Goal: Task Accomplishment & Management: Manage account settings

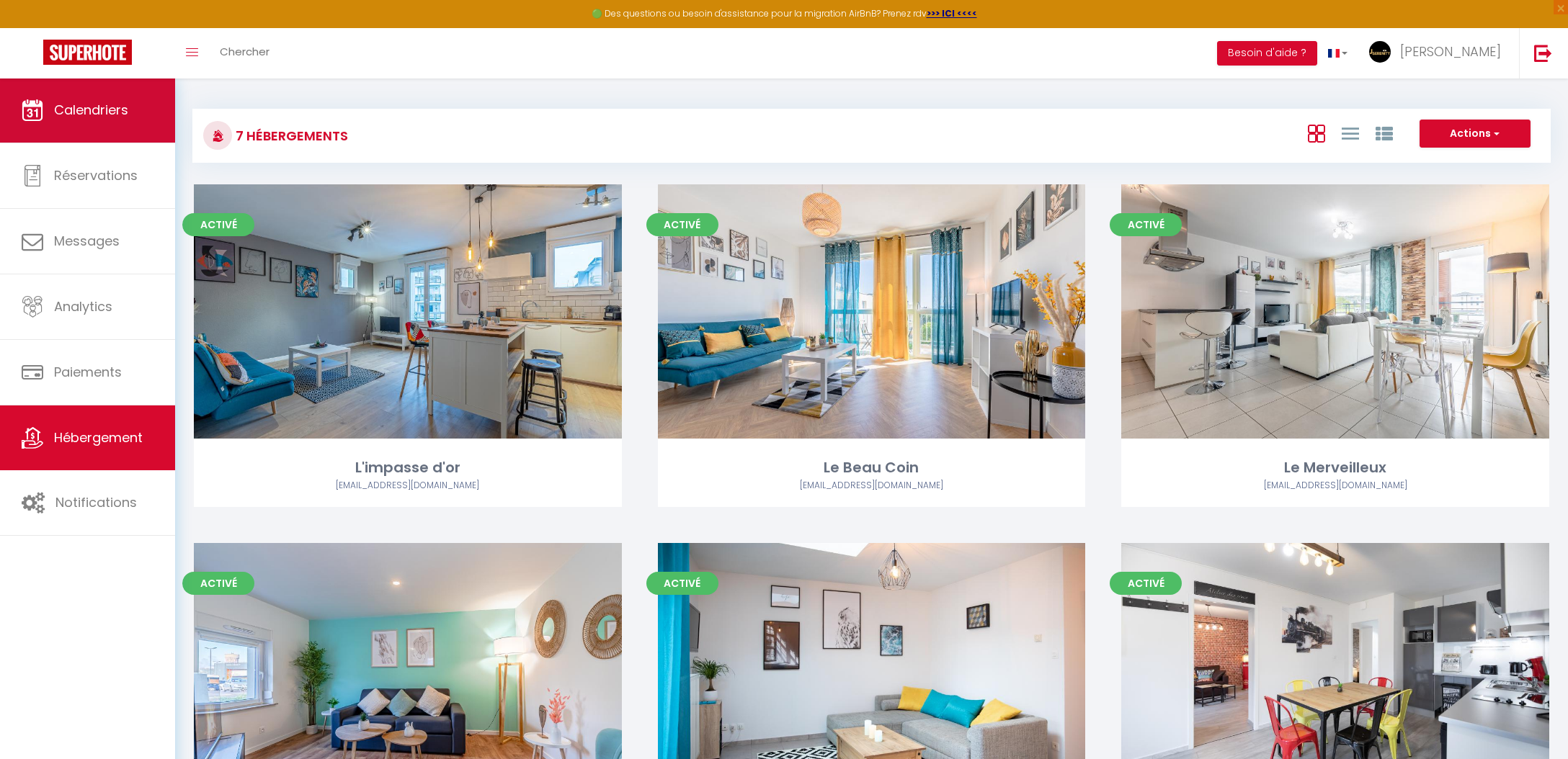
click at [106, 113] on span "Calendriers" at bounding box center [91, 109] width 74 height 18
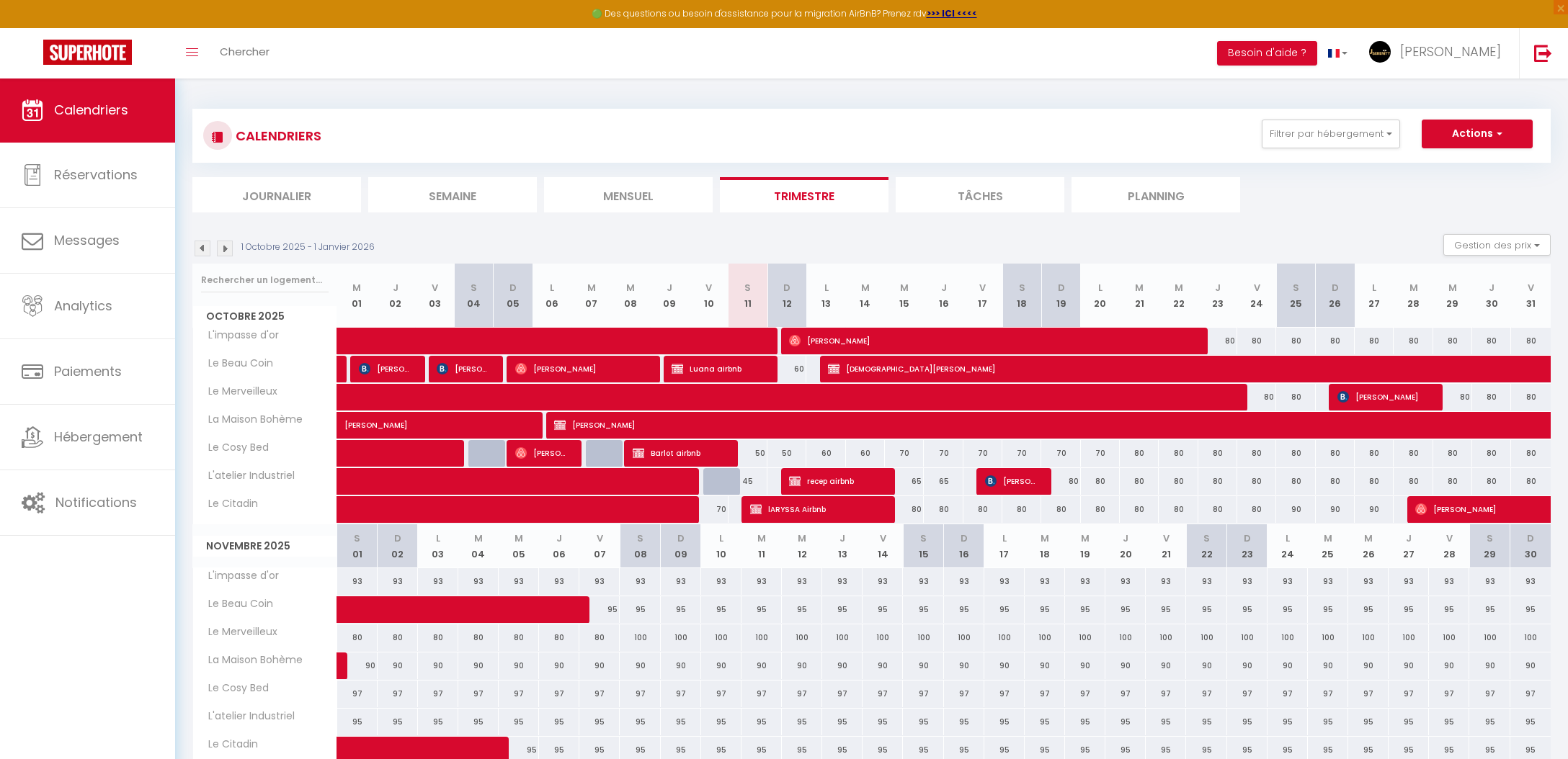
click at [1022, 486] on span "[PERSON_NAME]" at bounding box center [1011, 481] width 52 height 28
select select "KO"
select select "0"
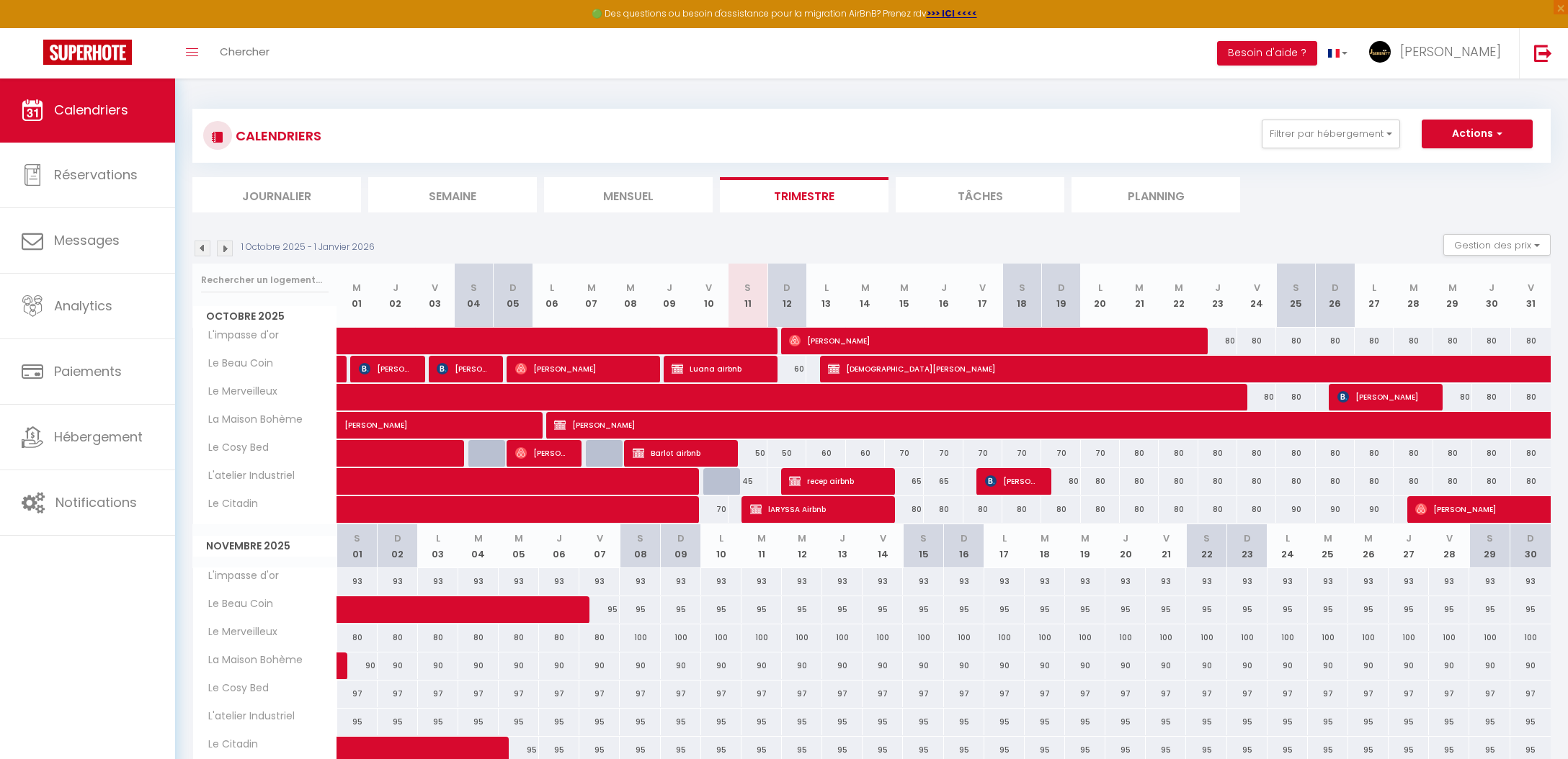
select select "1"
select select
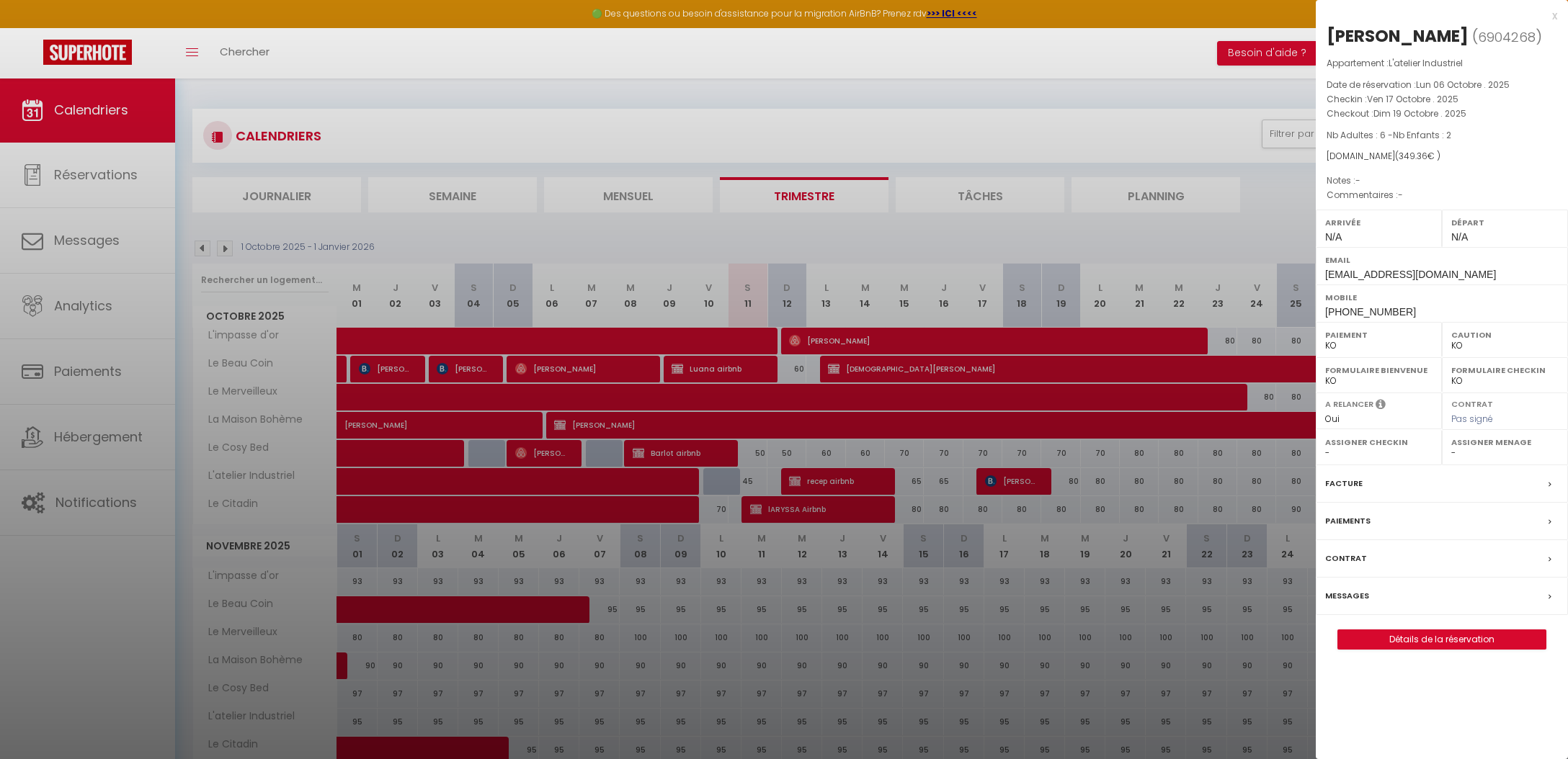
click at [1023, 487] on div at bounding box center [784, 379] width 1568 height 759
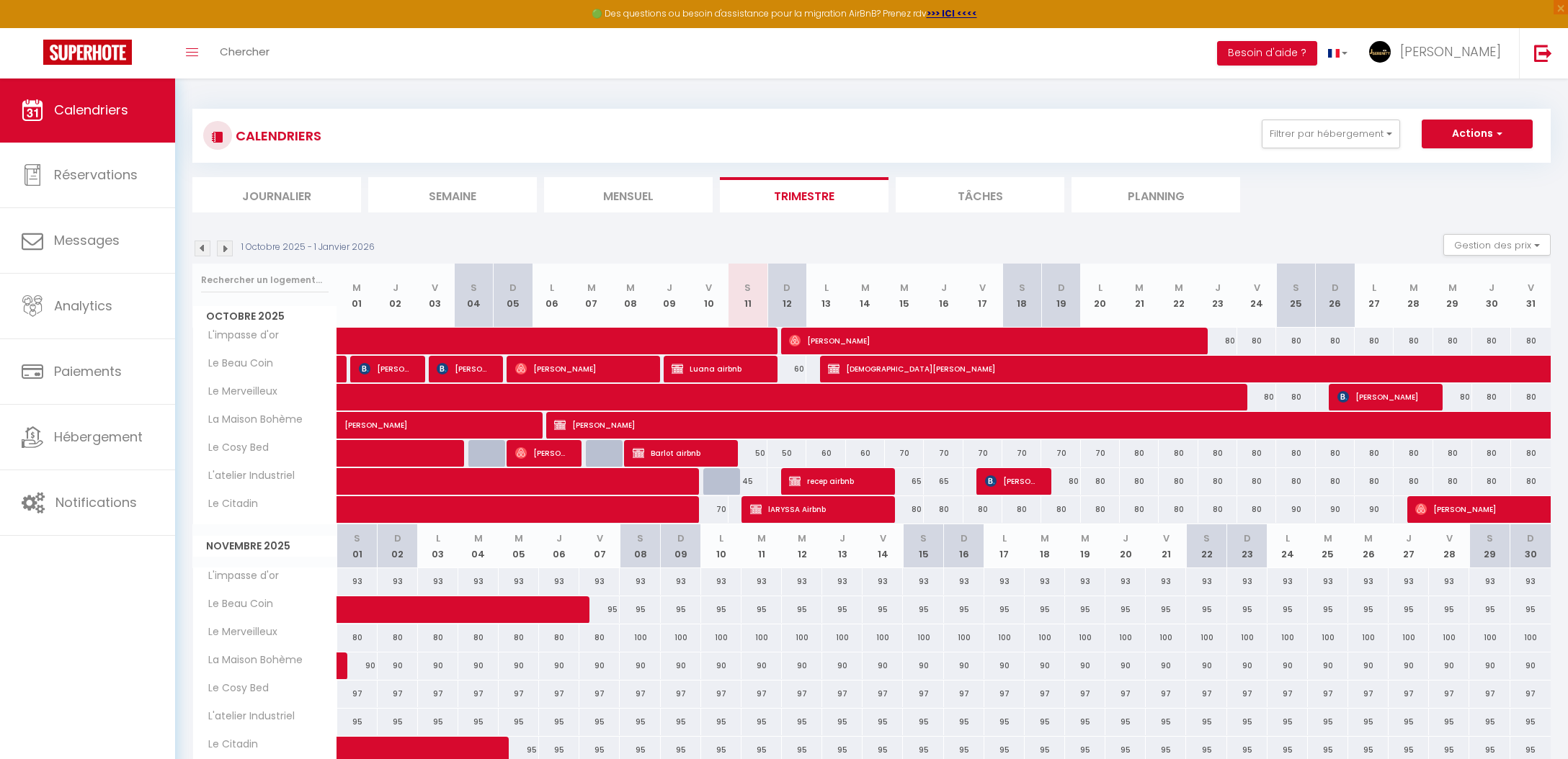
click at [912, 480] on div "65" at bounding box center [903, 481] width 39 height 27
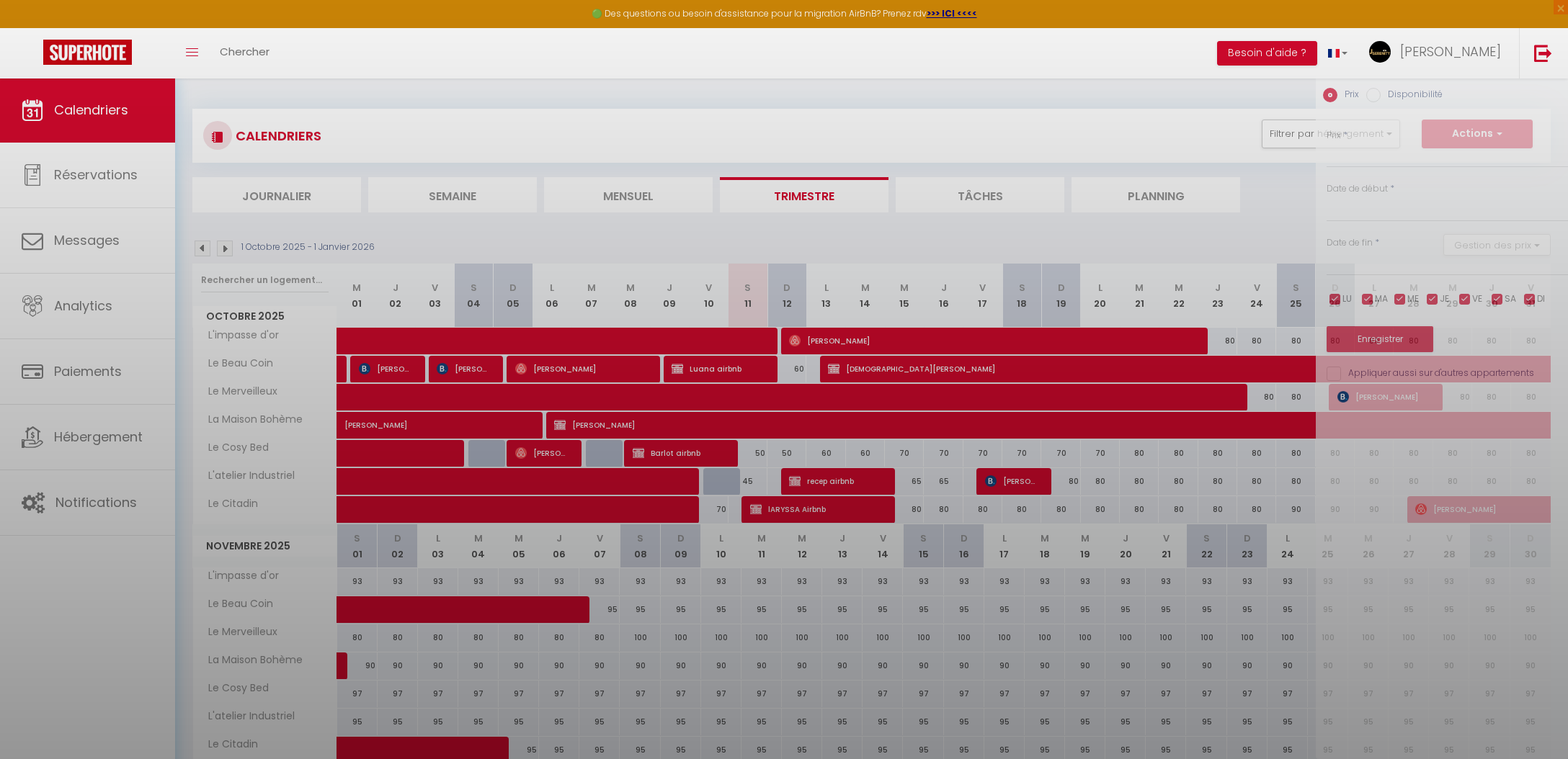
type input "65"
type input "Mer 15 Octobre 2025"
type input "Jeu 16 Octobre 2025"
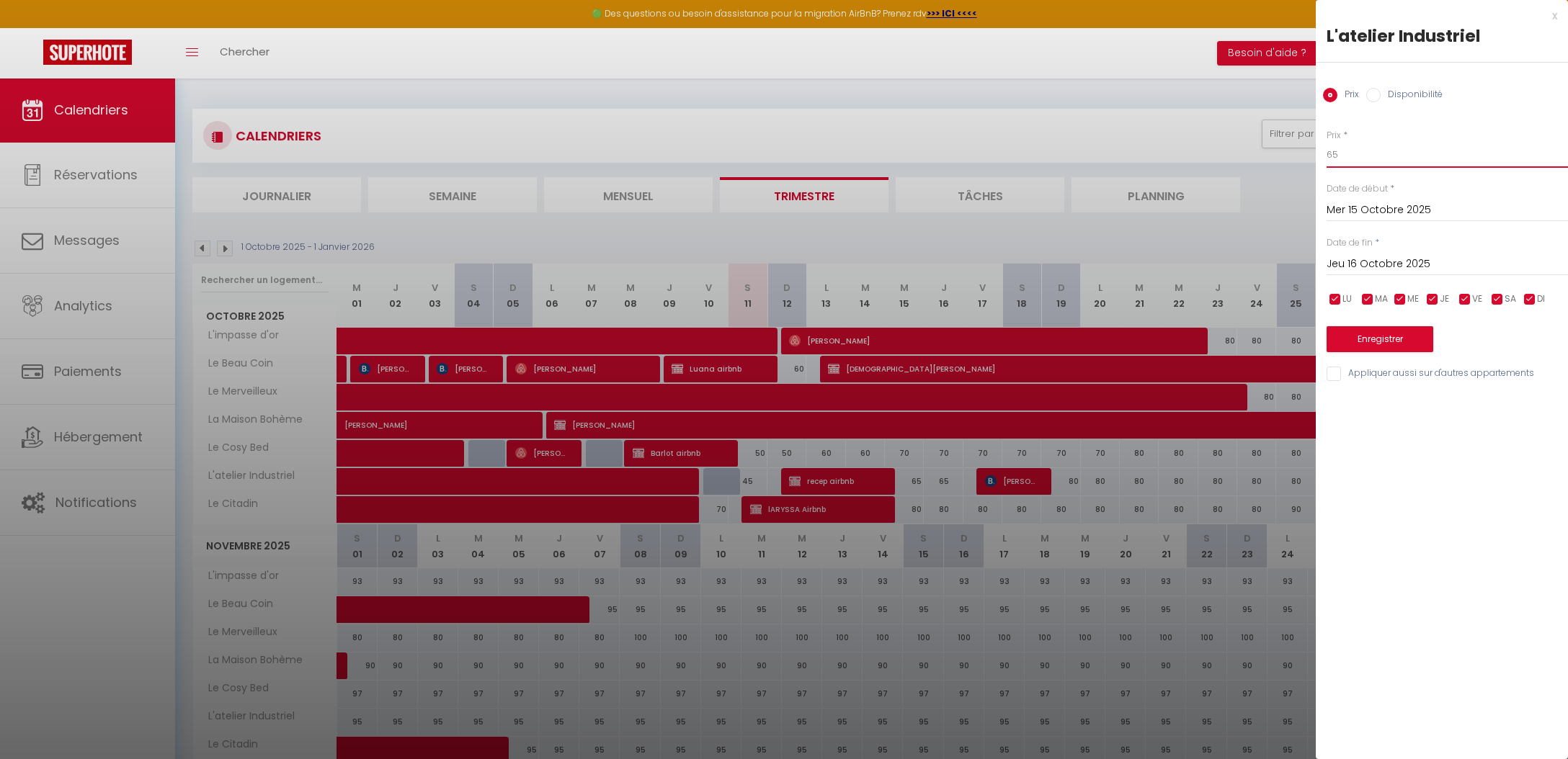
click at [1367, 162] on input "65" at bounding box center [1447, 155] width 242 height 26
type input "55"
click at [1392, 260] on input "Jeu 16 Octobre 2025" at bounding box center [1447, 265] width 242 height 19
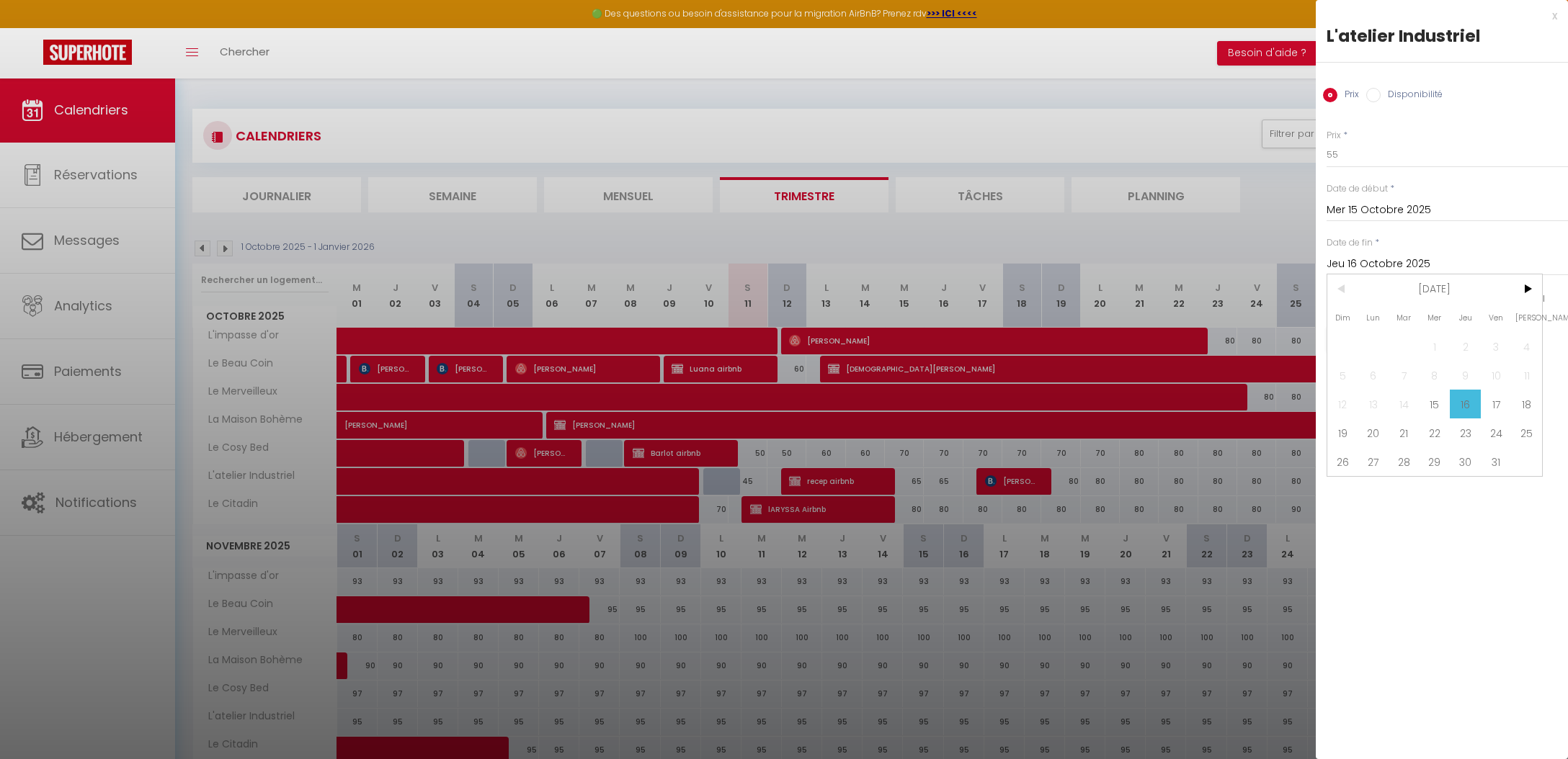
click at [1507, 407] on span "17" at bounding box center [1496, 404] width 31 height 29
type input "Ven 17 Octobre 2025"
click at [1407, 350] on button "Enregistrer" at bounding box center [1380, 340] width 107 height 26
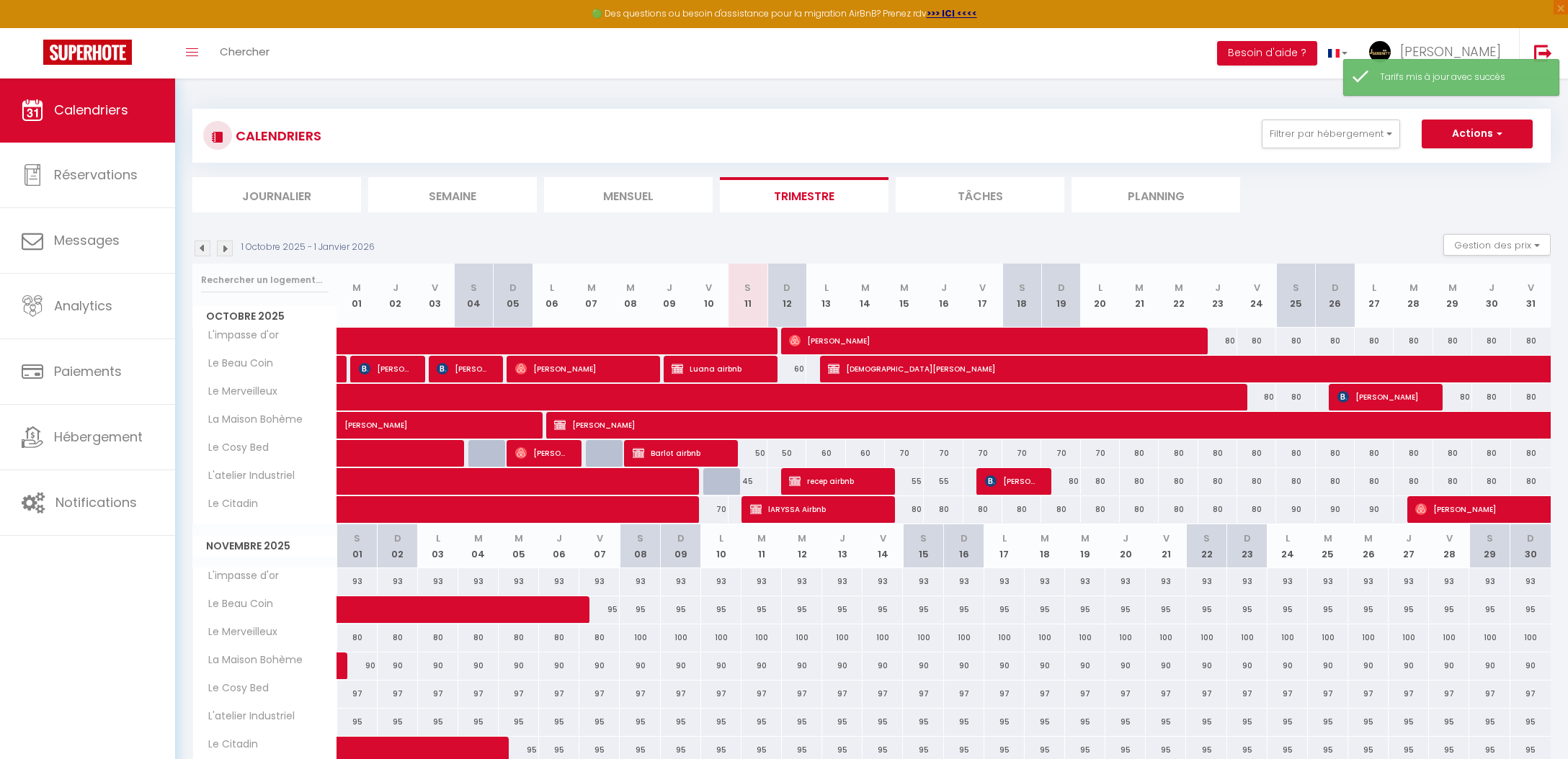
click at [914, 508] on div "80" at bounding box center [903, 510] width 39 height 27
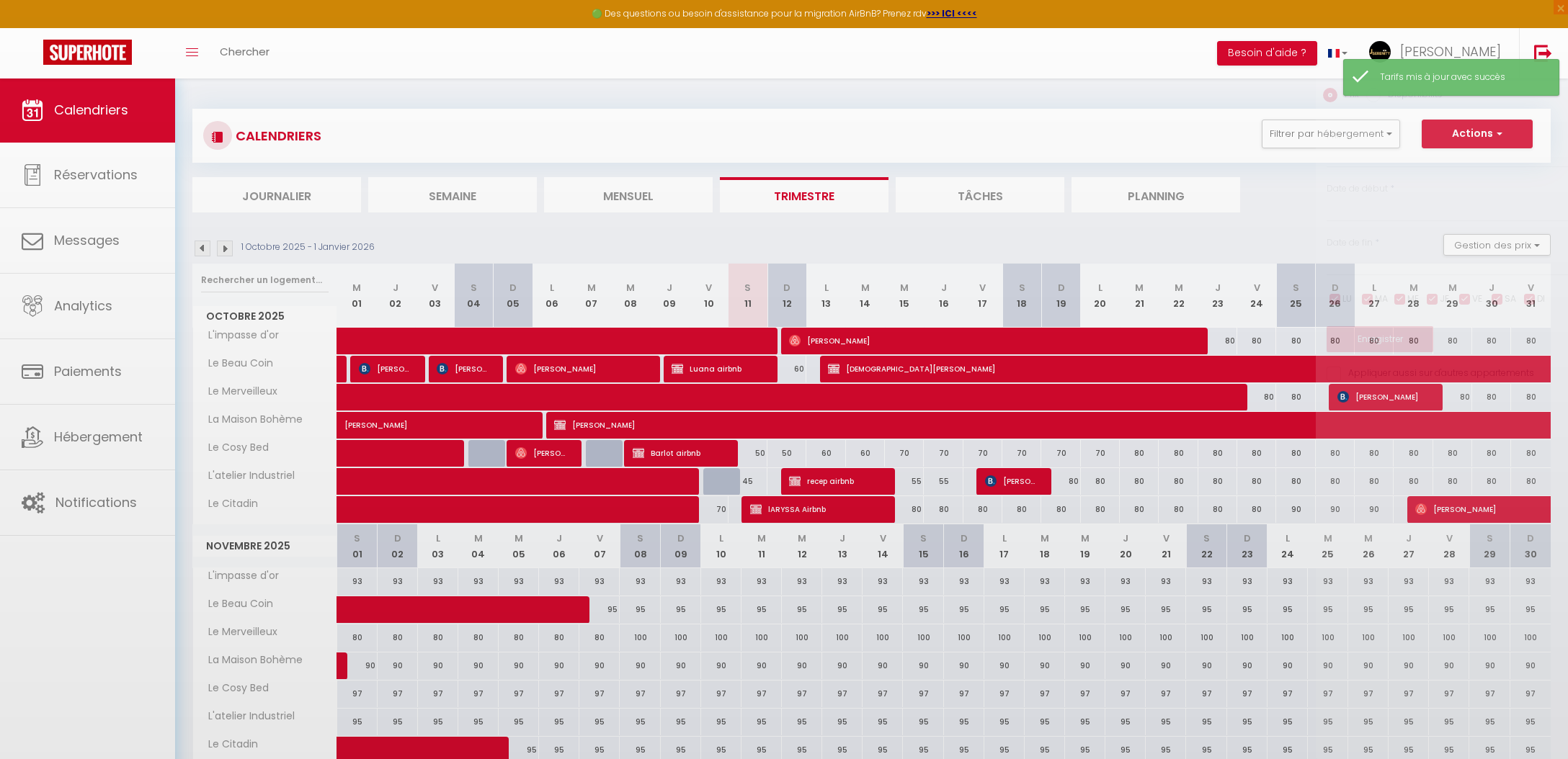
type input "80"
type input "Mer 15 Octobre 2025"
type input "Jeu 16 Octobre 2025"
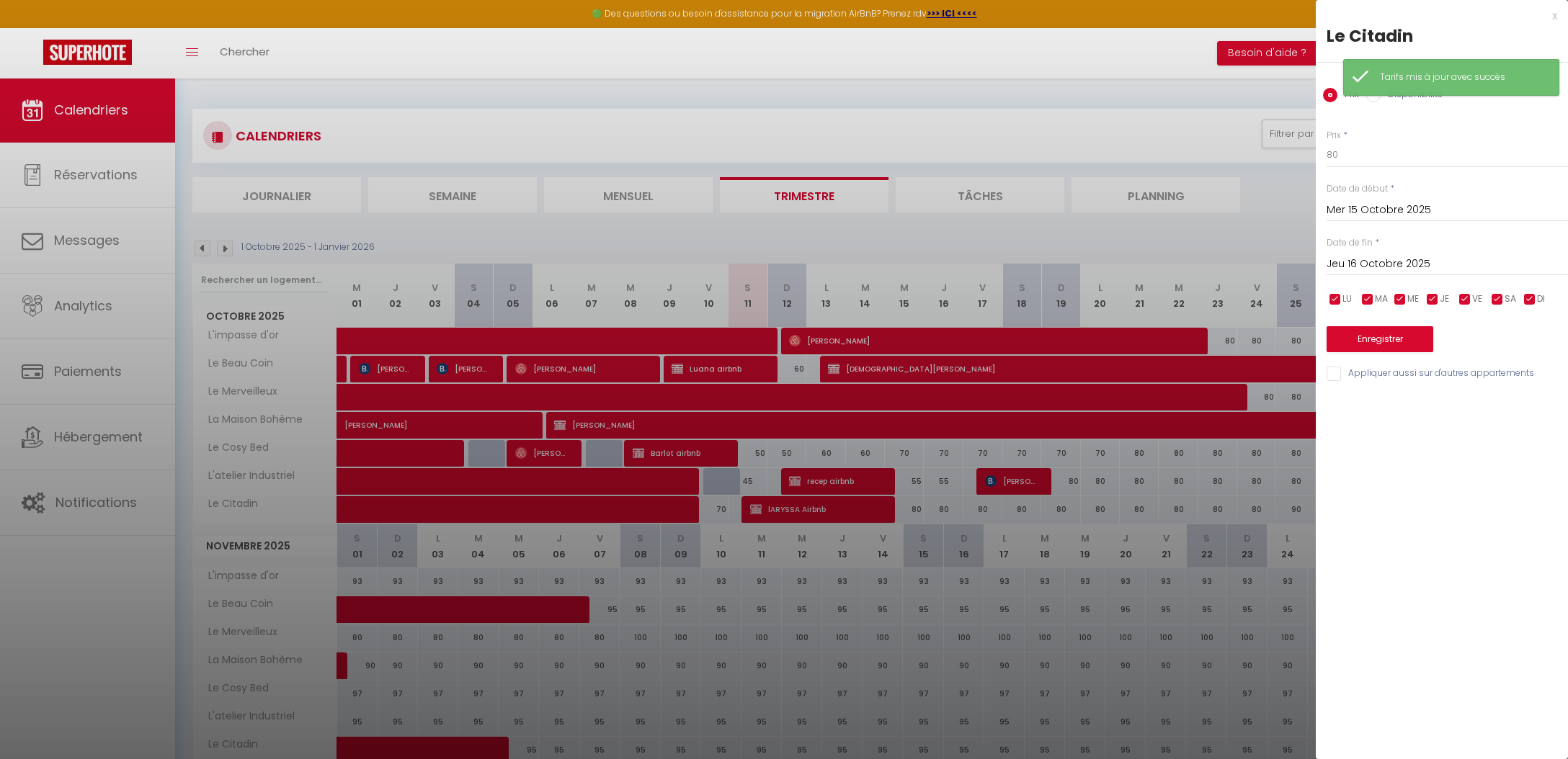
click at [1461, 136] on div "Prix * 80" at bounding box center [1447, 149] width 242 height 40
drag, startPoint x: 1461, startPoint y: 136, endPoint x: 1460, endPoint y: 147, distance: 11.0
click at [1461, 137] on div "Prix * 80" at bounding box center [1447, 149] width 242 height 40
click at [1460, 147] on input "80" at bounding box center [1447, 155] width 242 height 26
click at [1460, 148] on input "80" at bounding box center [1447, 155] width 242 height 26
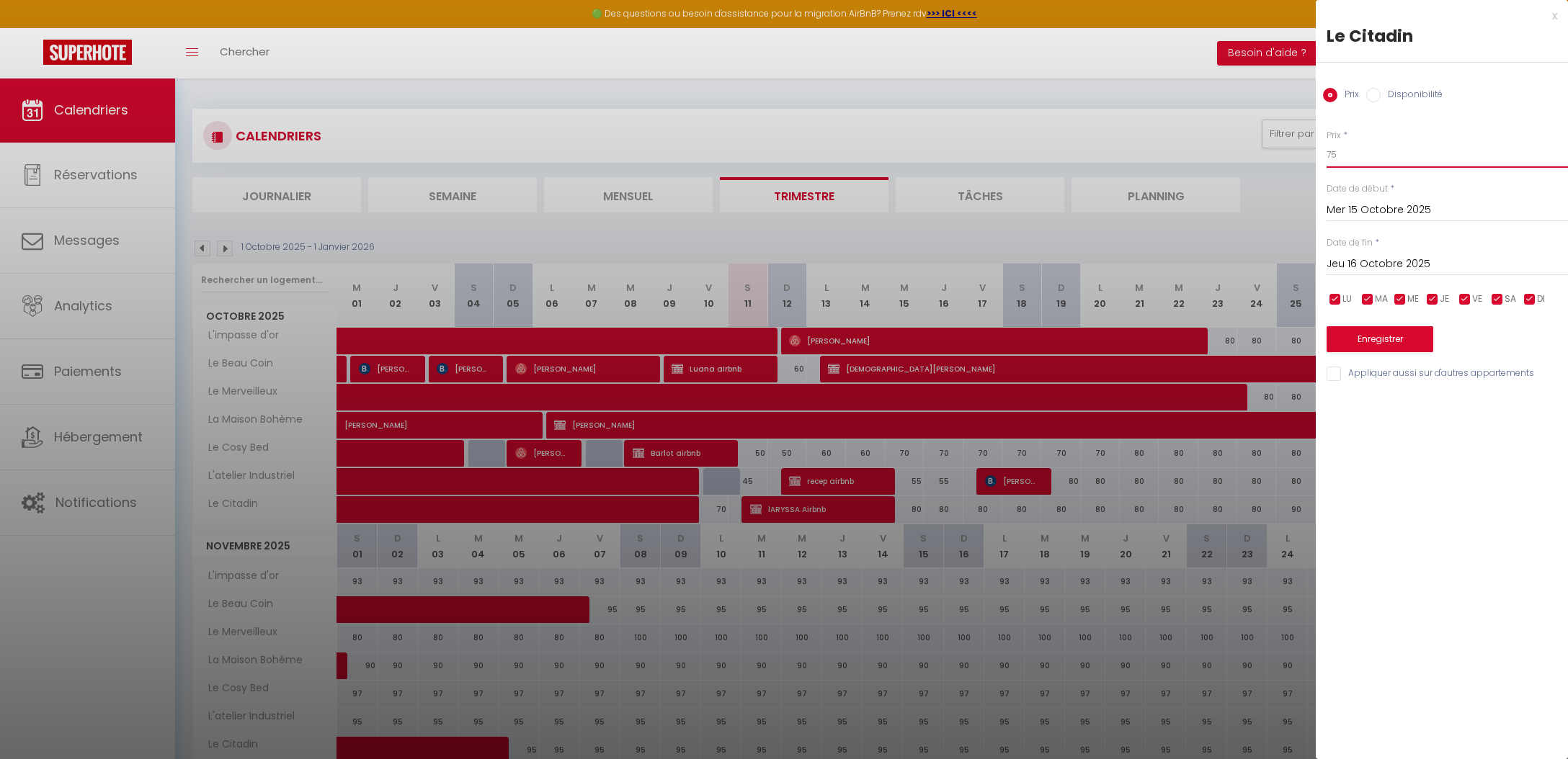
type input "75"
click at [1473, 255] on input "Jeu 16 Octobre 2025" at bounding box center [1447, 265] width 242 height 19
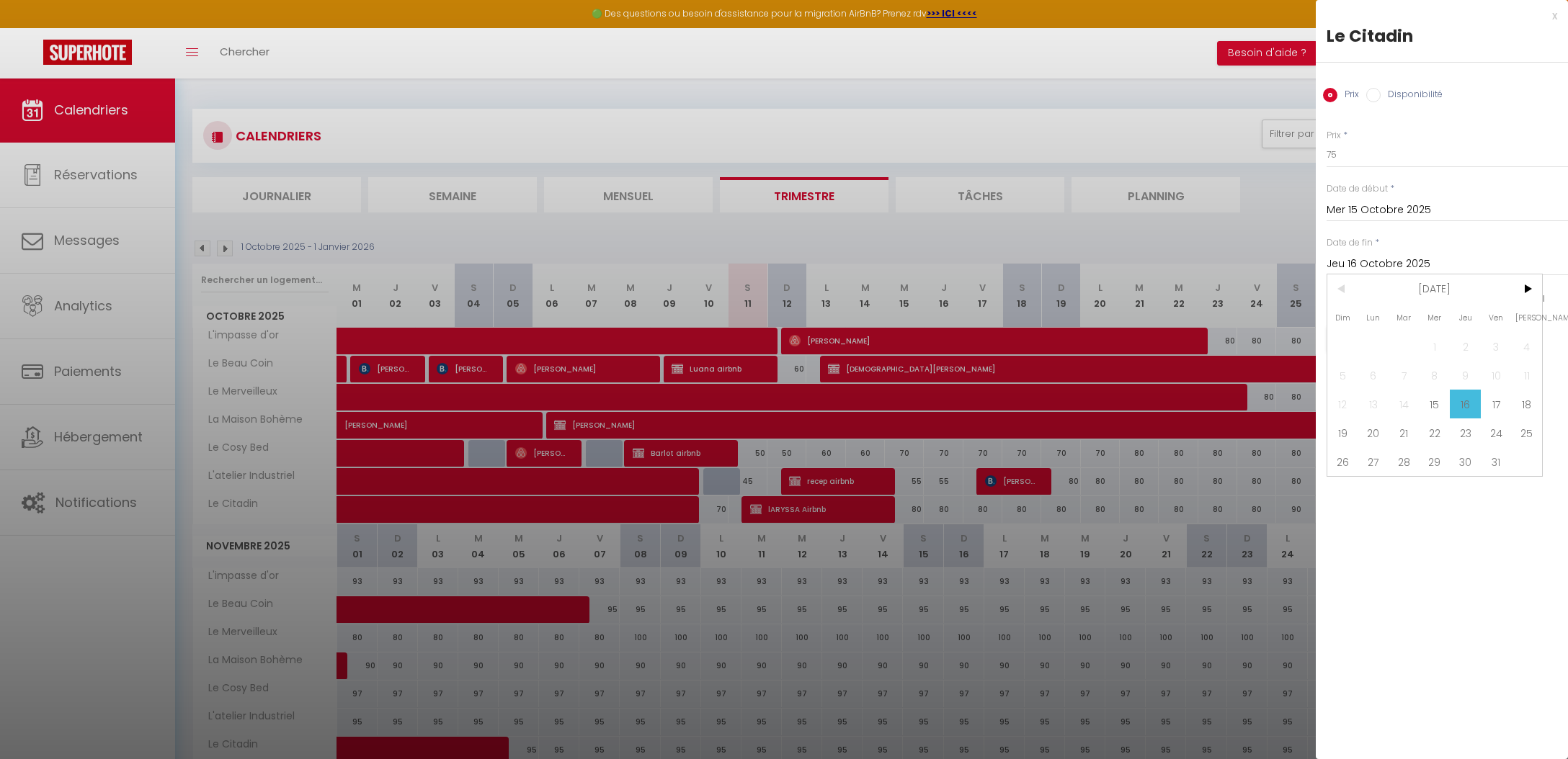
click at [1364, 434] on span "20" at bounding box center [1374, 433] width 31 height 29
type input "Lun 20 Octobre 2025"
click at [1366, 345] on button "Enregistrer" at bounding box center [1380, 340] width 107 height 26
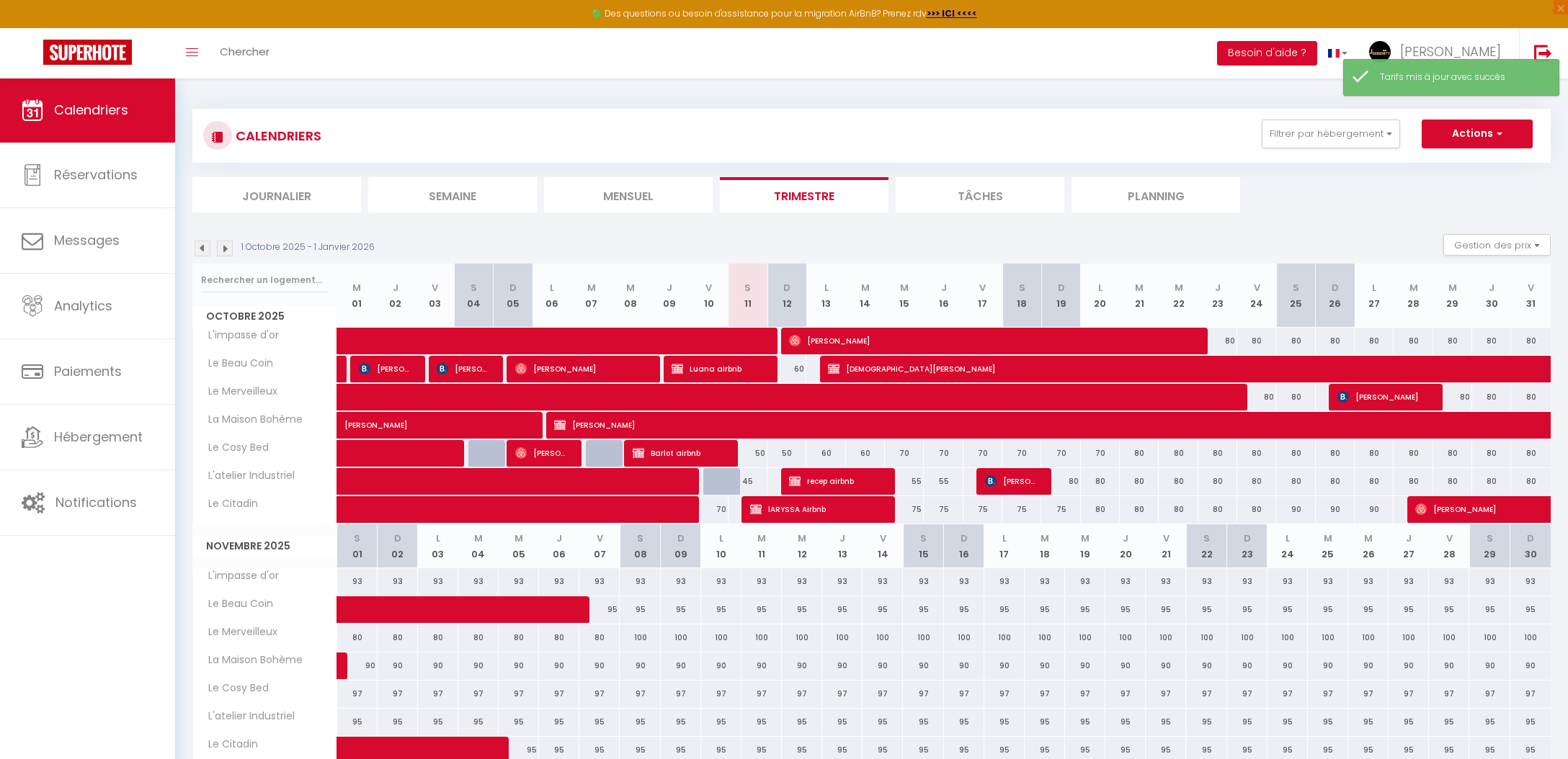
click at [906, 454] on div "70" at bounding box center [903, 453] width 39 height 27
type input "70"
type input "Mer 15 Octobre 2025"
type input "Jeu 16 Octobre 2025"
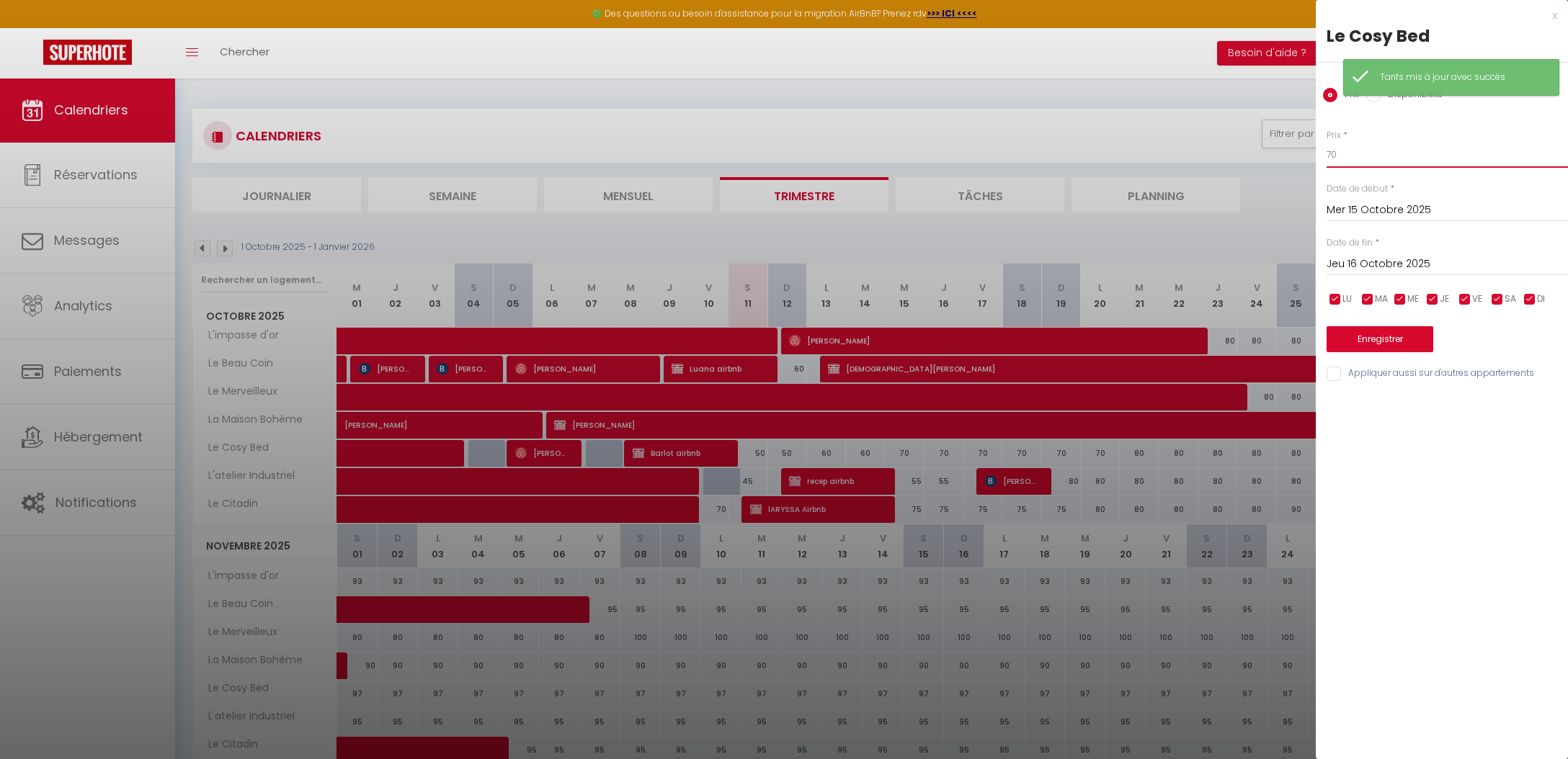
drag, startPoint x: 1378, startPoint y: 161, endPoint x: 1230, endPoint y: 148, distance: 148.6
click at [1232, 149] on body "🟢 Des questions ou besoin d'assistance pour la migration AirBnB? Prenez rdv >>>…" at bounding box center [784, 572] width 1568 height 989
type input "65"
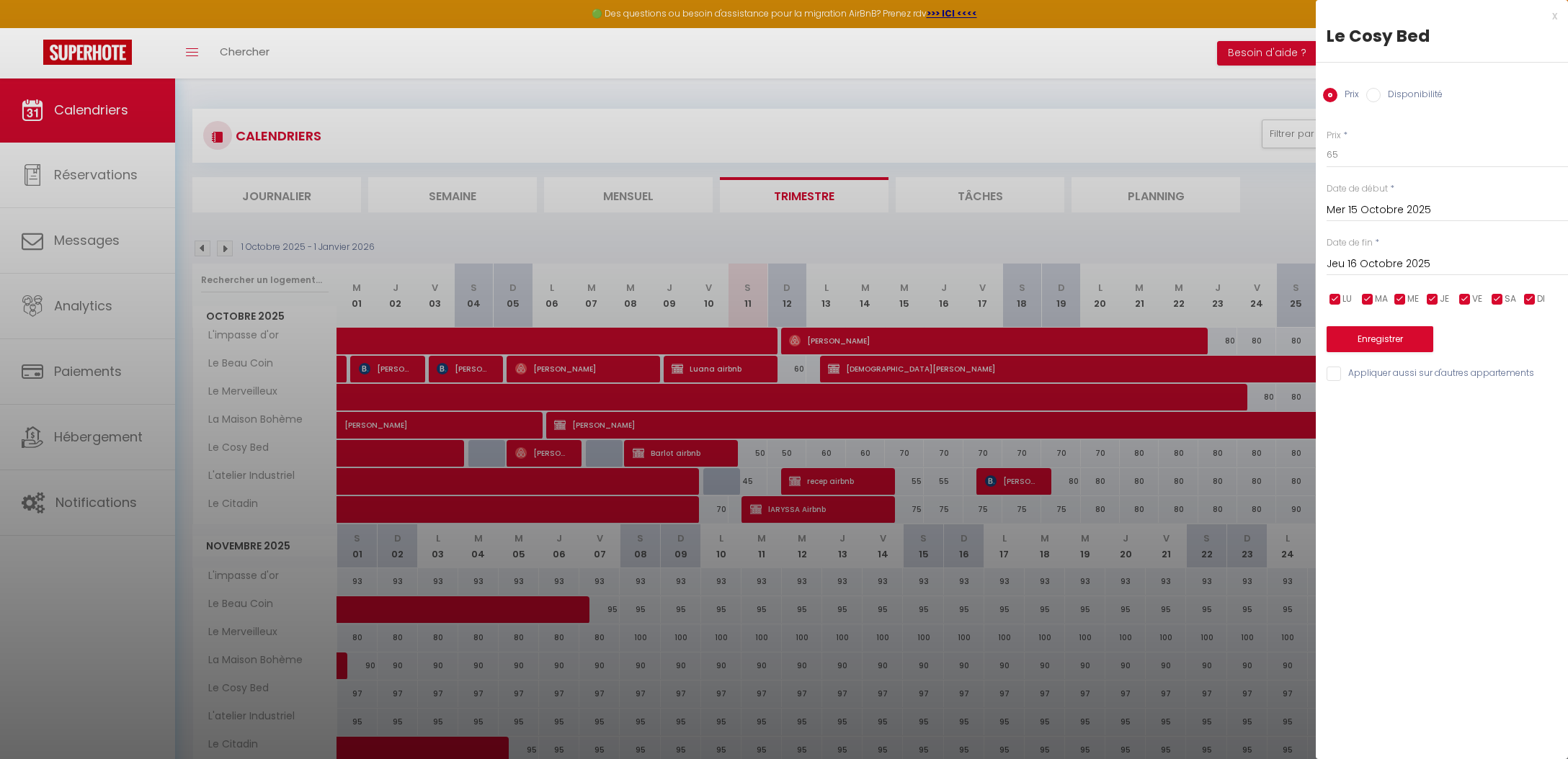
click at [1377, 255] on input "Jeu 16 Octobre 2025" at bounding box center [1447, 265] width 242 height 19
click at [1354, 429] on span "19" at bounding box center [1343, 433] width 31 height 29
type input "Dim 19 Octobre 2025"
click at [1379, 342] on button "Enregistrer" at bounding box center [1380, 340] width 107 height 26
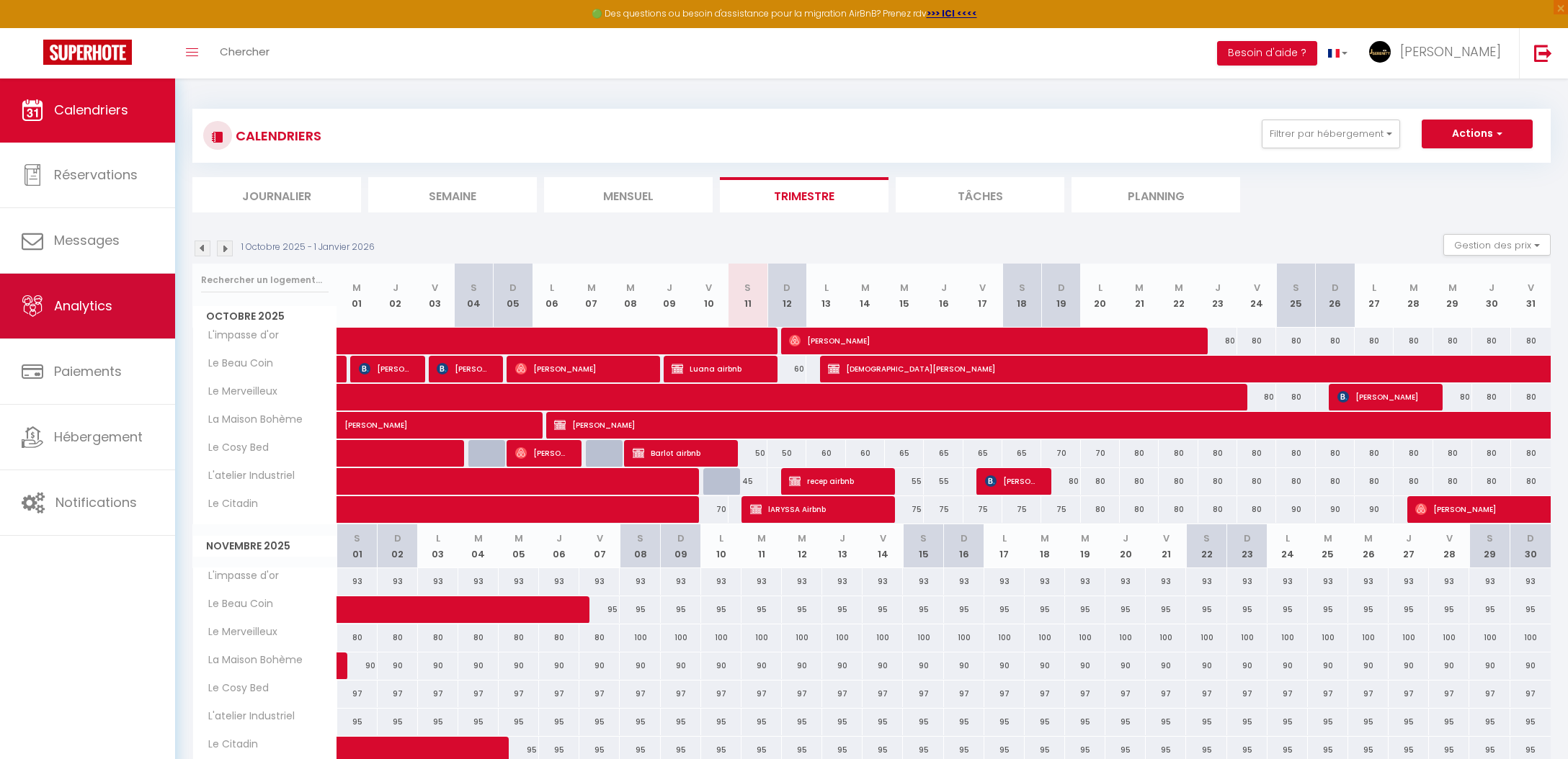
click at [154, 311] on link "Analytics" at bounding box center [88, 306] width 175 height 64
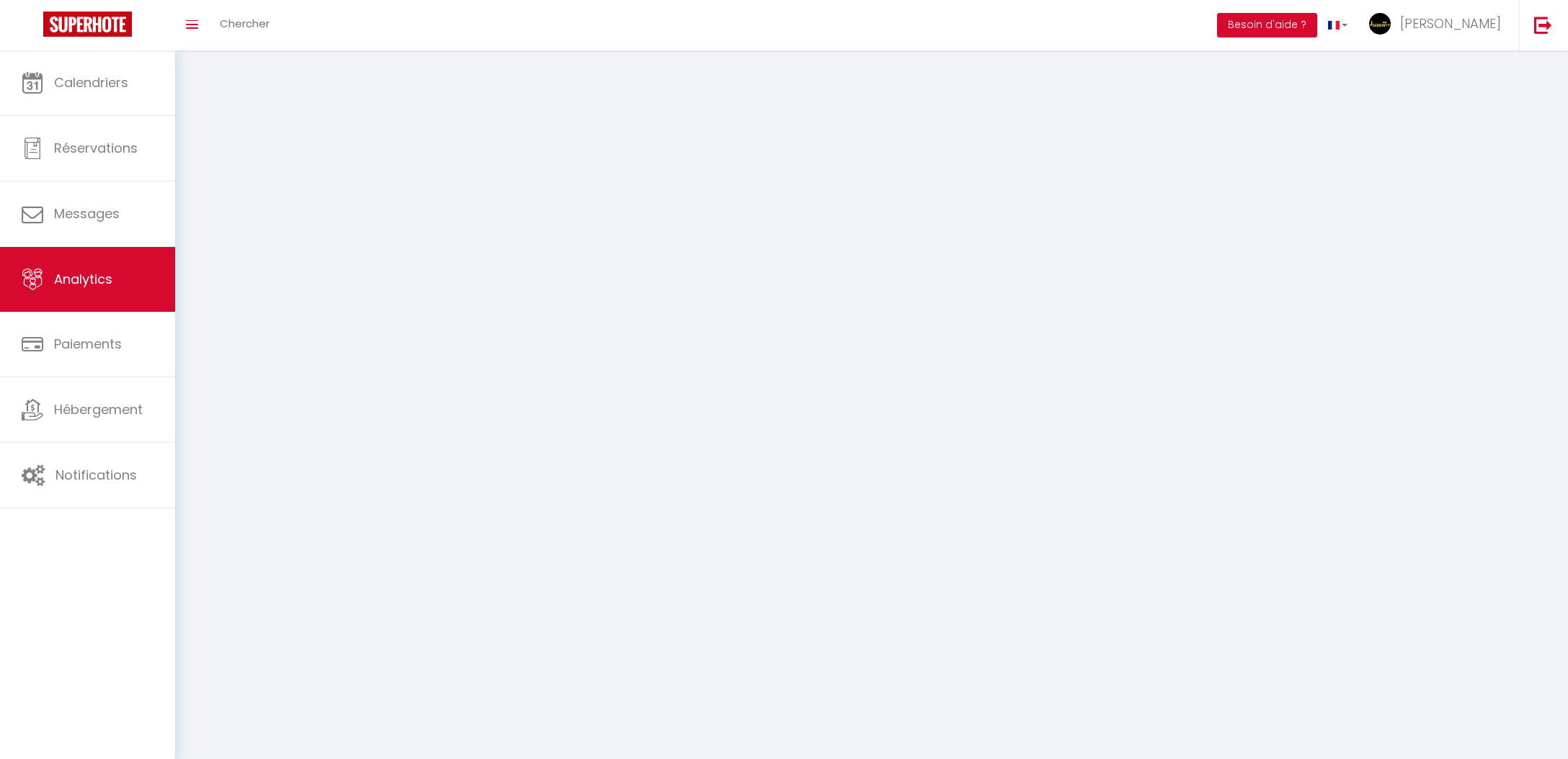
select select "2025"
select select "10"
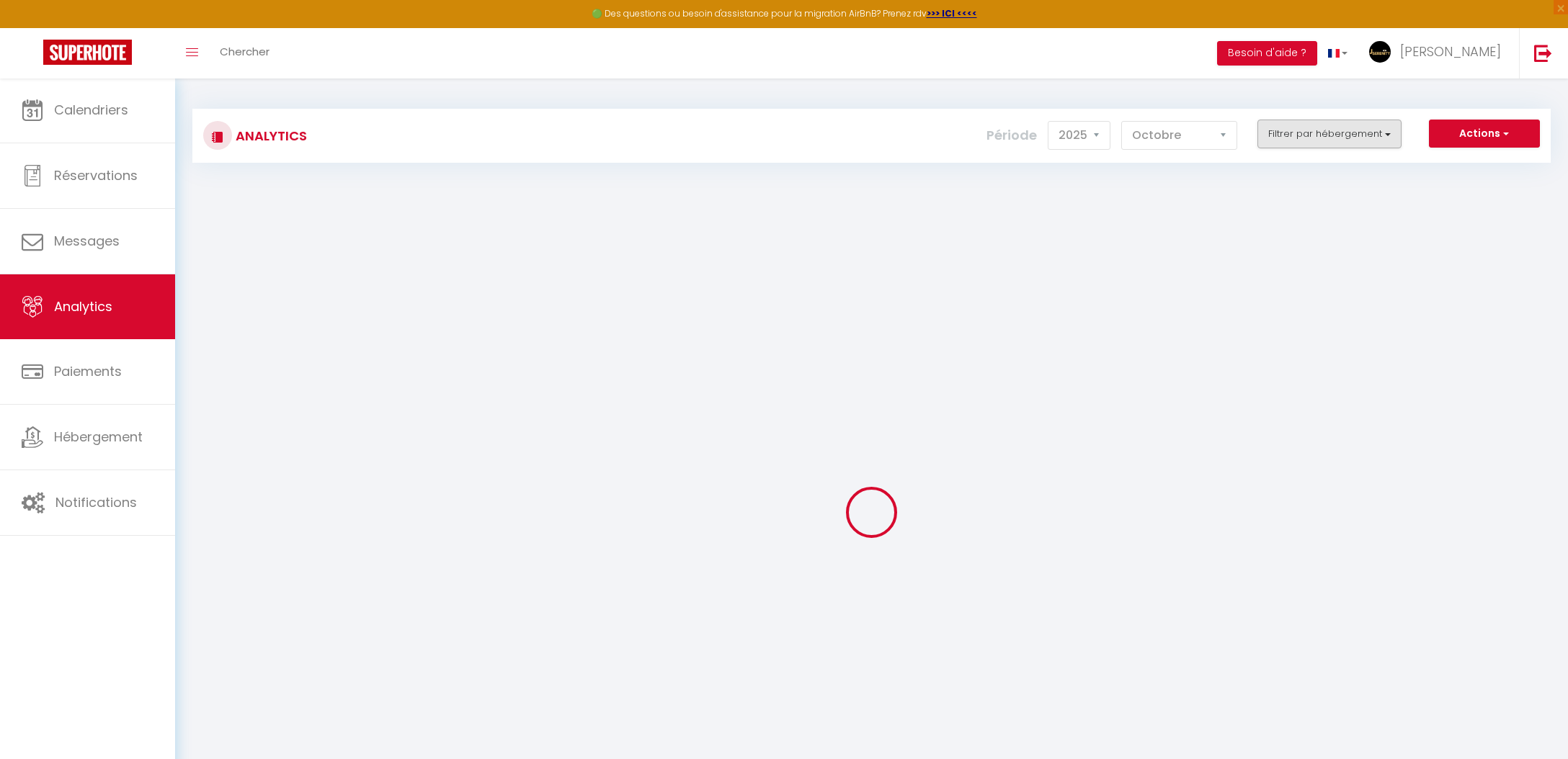
click at [1293, 118] on div "Analytics Actions Génération SuperConciergerie Génération SuperAnalyzer Générat…" at bounding box center [872, 136] width 1358 height 54
click at [1294, 125] on button "Filtrer par hébergement" at bounding box center [1330, 134] width 144 height 29
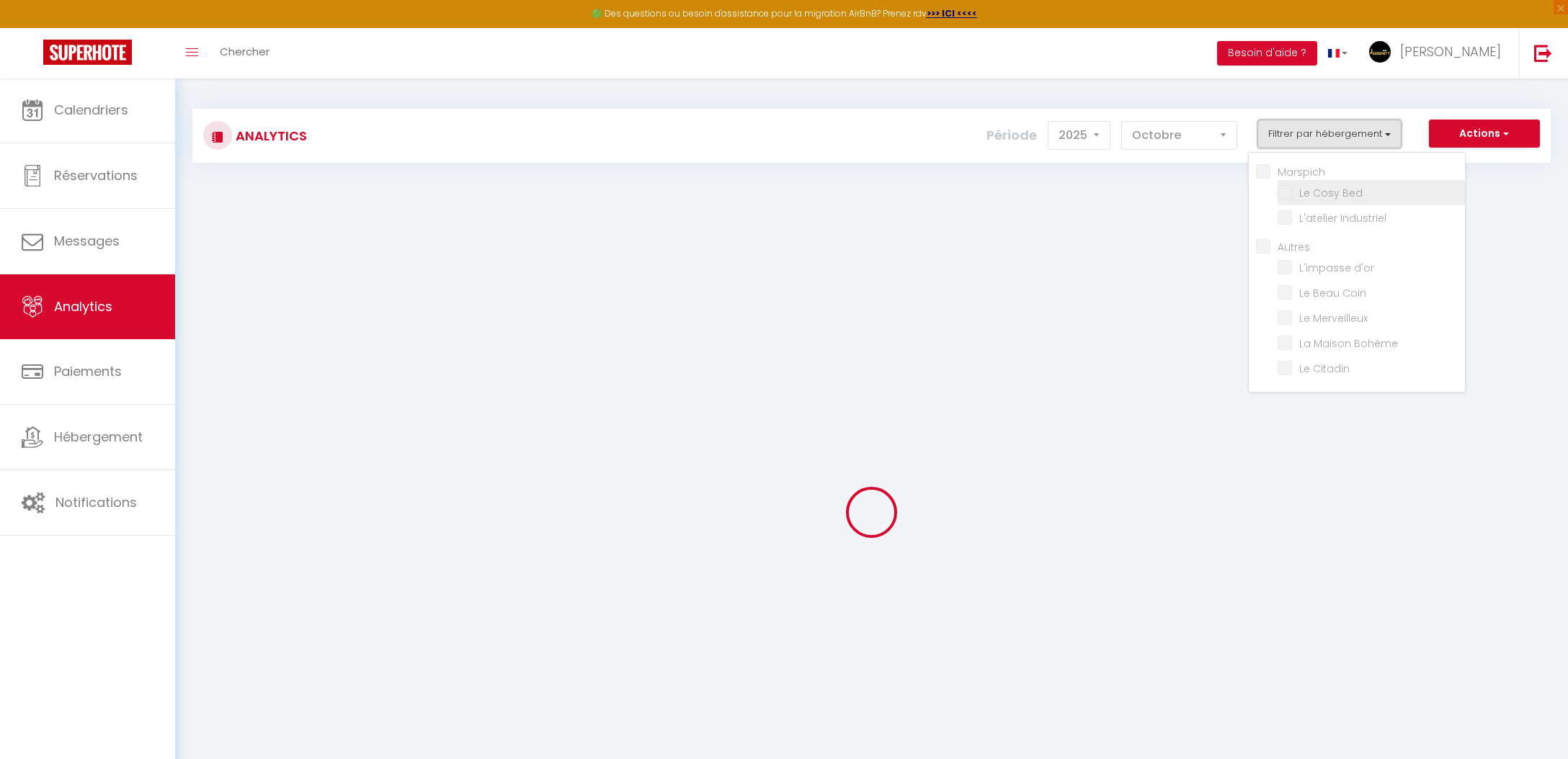
checkbox input "false"
checkbox Bed "false"
checkbox Industriel "false"
checkbox input "false"
checkbox d\'or "false"
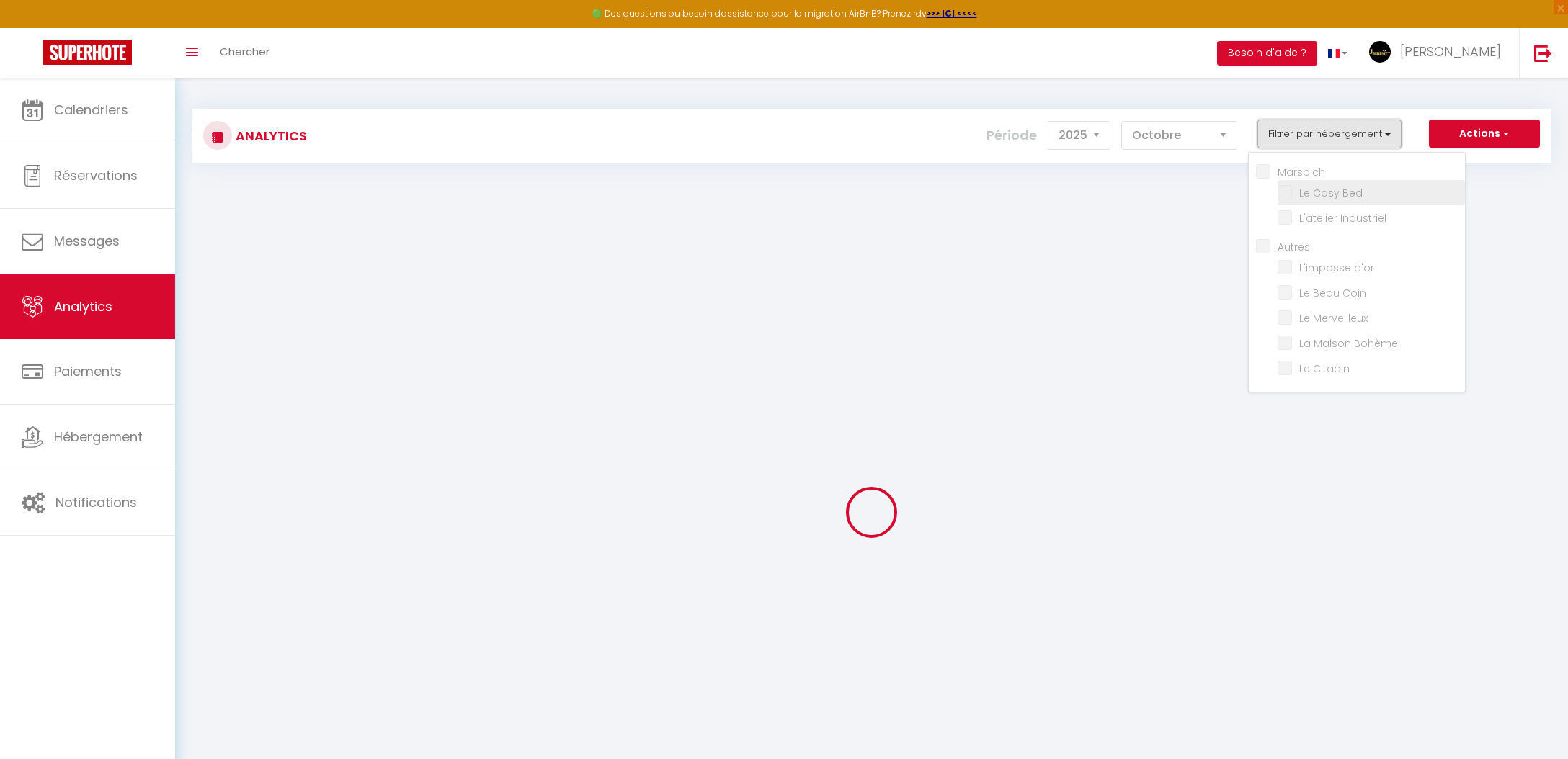
checkbox Coin "false"
checkbox Merveilleux "false"
checkbox Bohème "false"
checkbox Citadin "false"
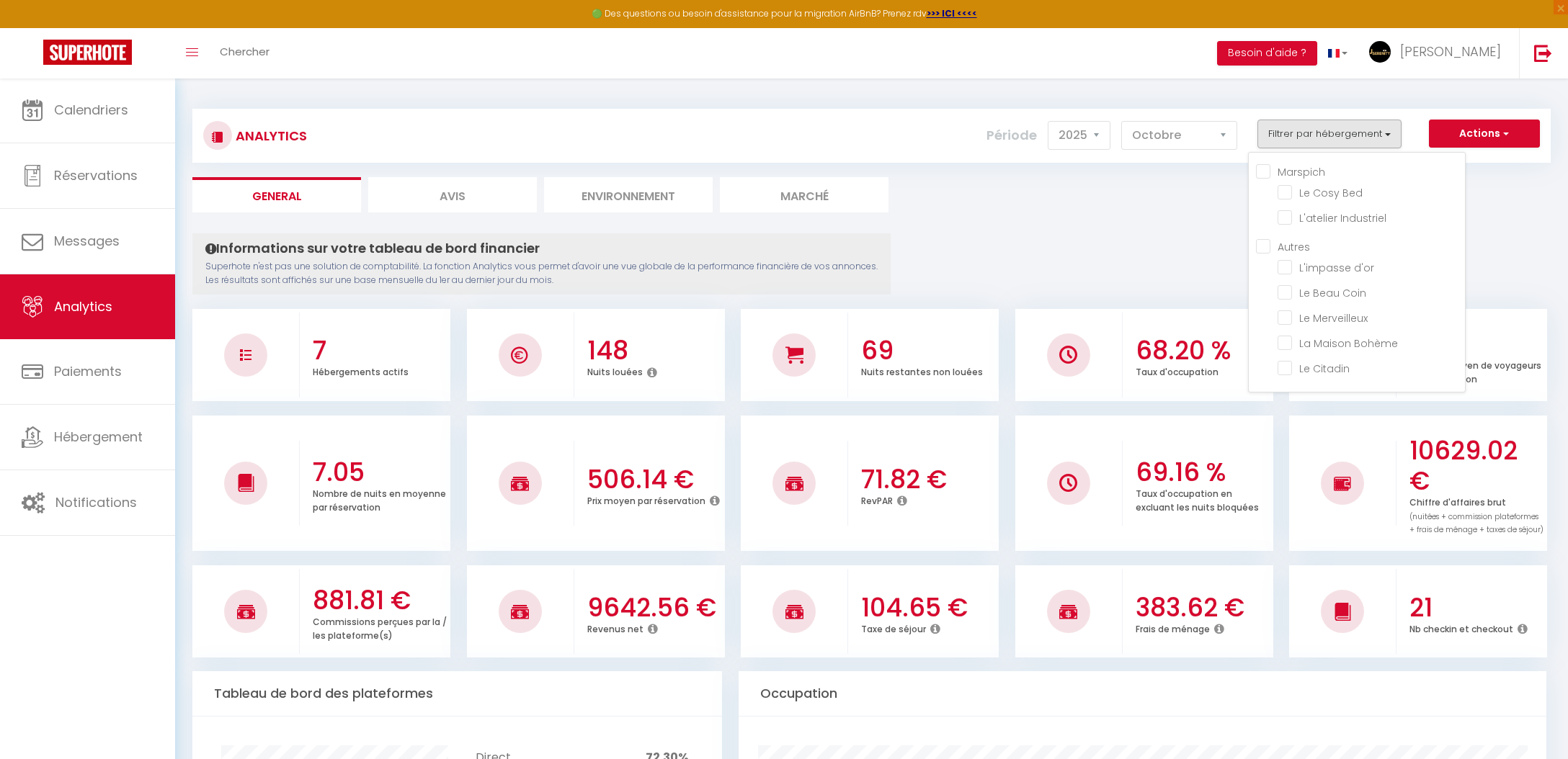
click at [1302, 242] on input "Autres" at bounding box center [1360, 245] width 209 height 15
checkbox input "true"
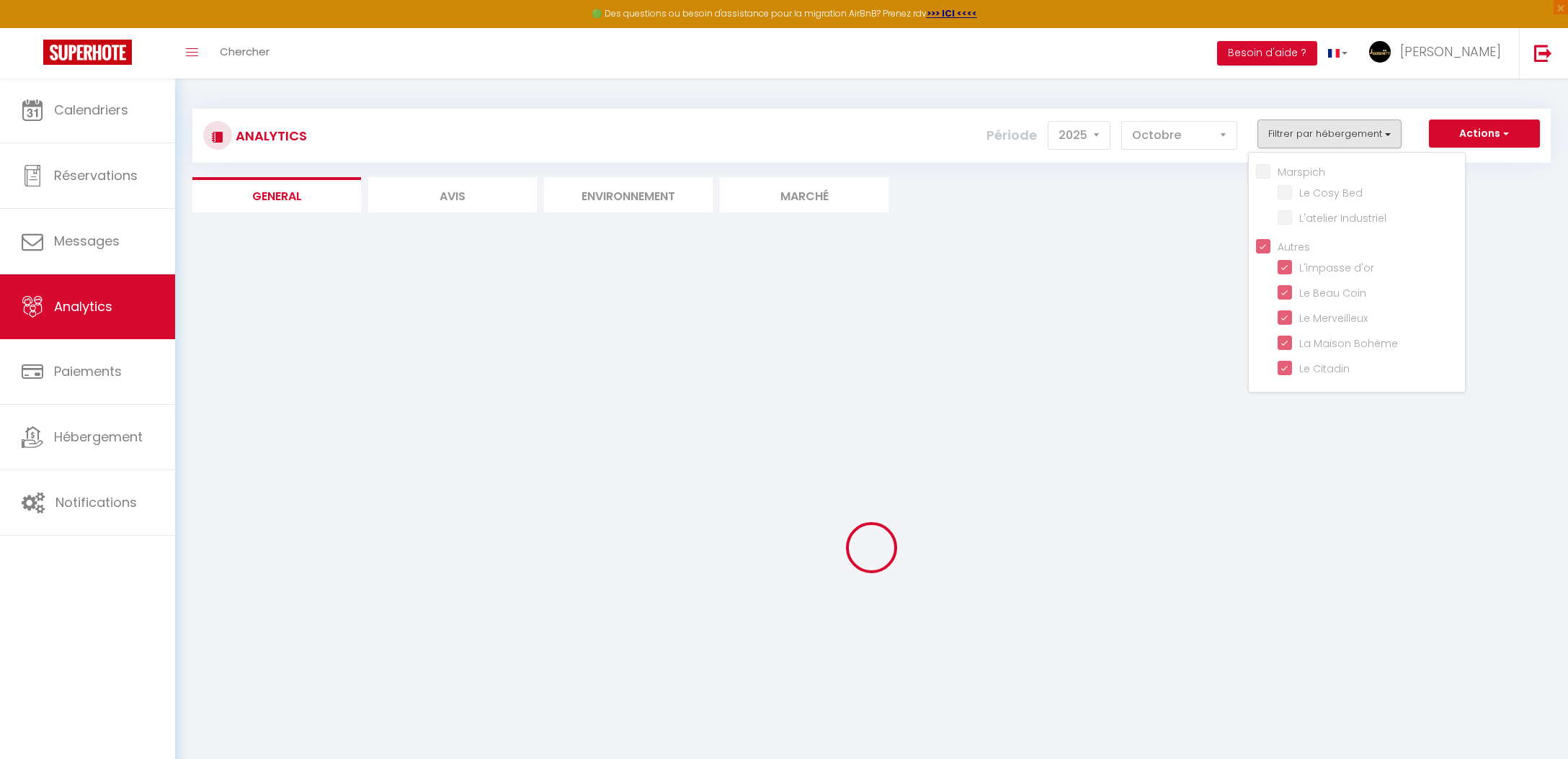
checkbox Bed "false"
checkbox Industriel "false"
checkbox d\'or "true"
checkbox Coin "true"
checkbox Merveilleux "true"
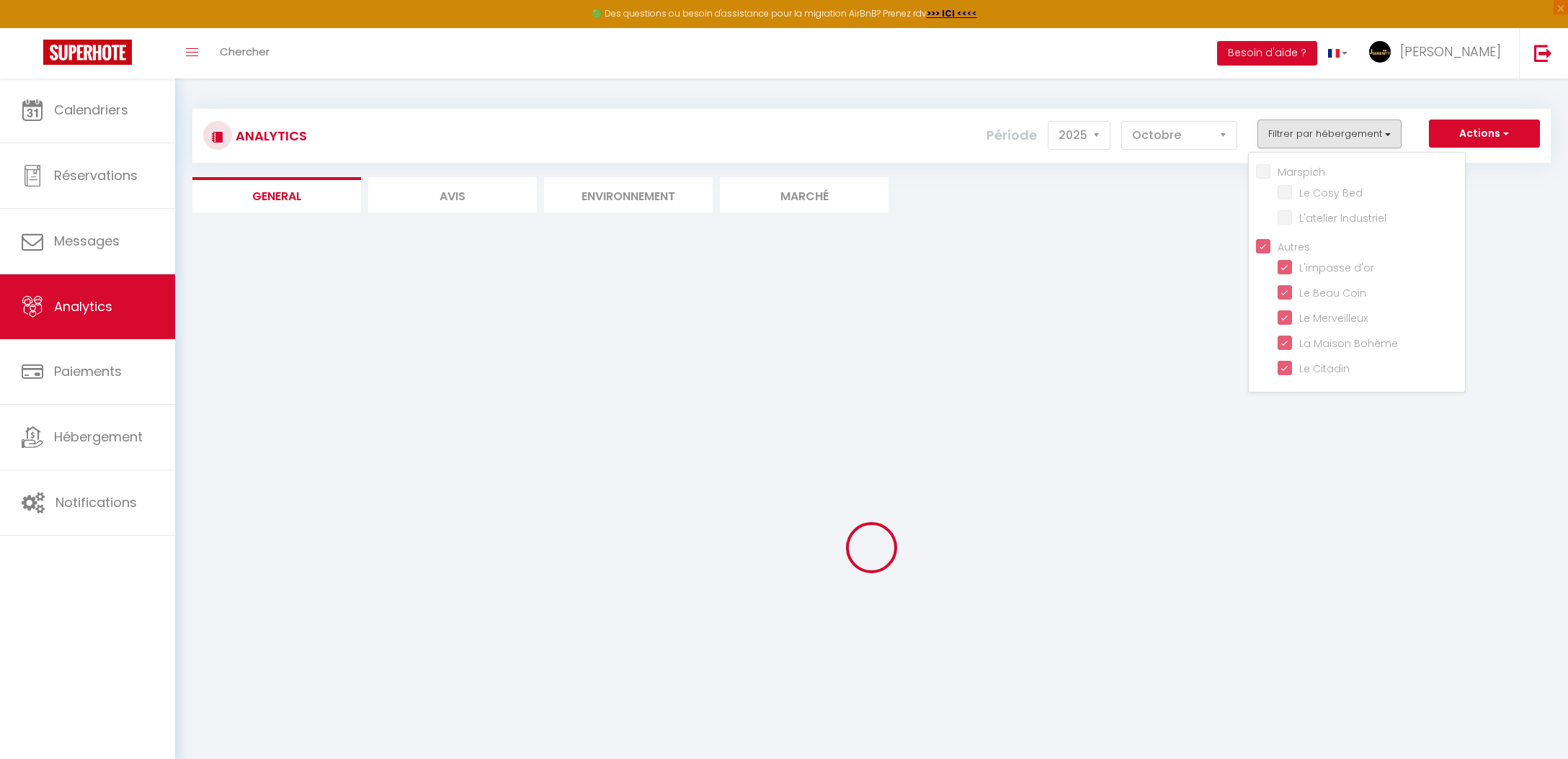
checkbox Bohème "true"
checkbox Citadin "true"
checkbox Bed "false"
checkbox Industriel "false"
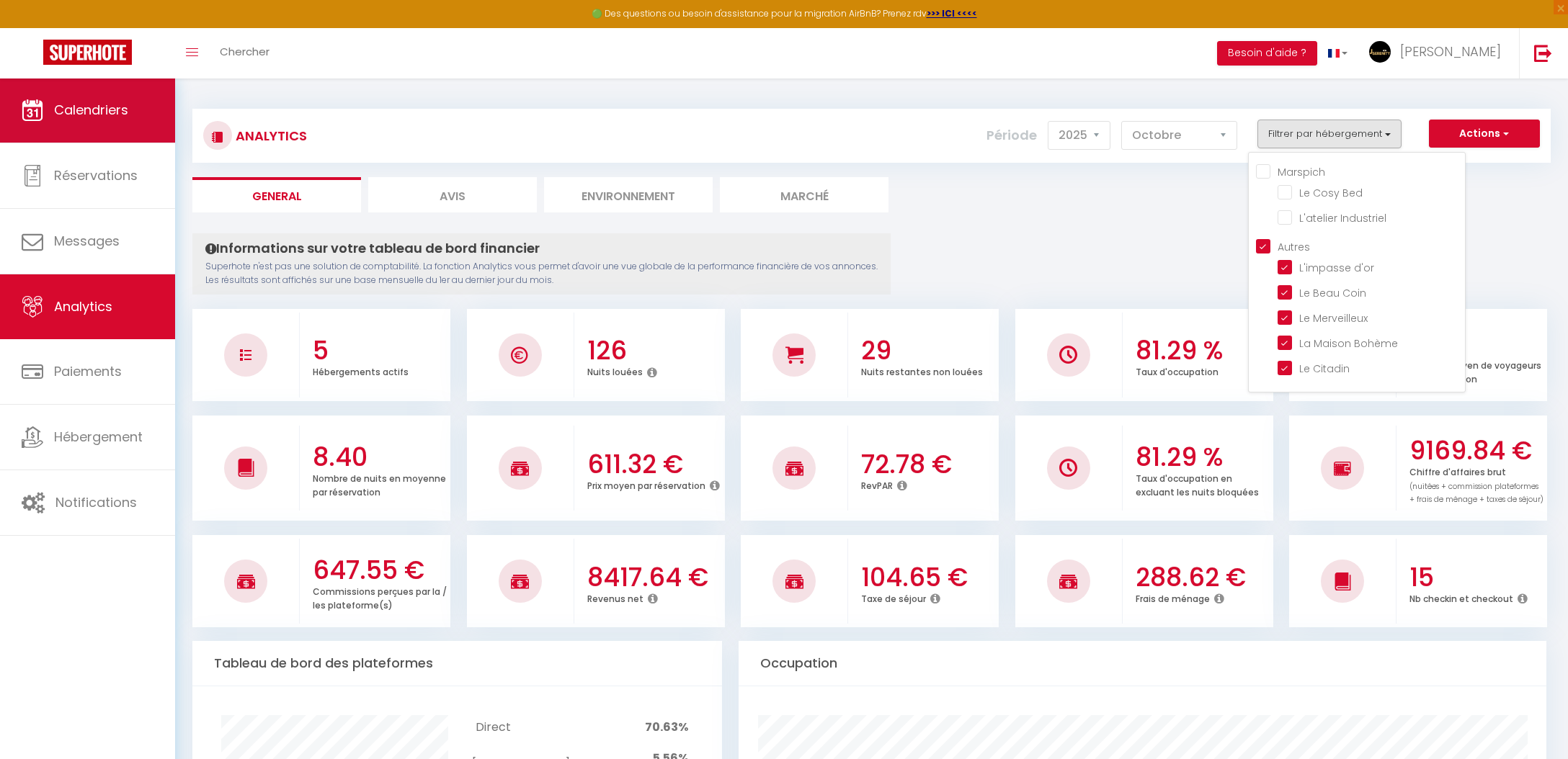
click at [122, 134] on link "Calendriers" at bounding box center [88, 110] width 175 height 64
